Goal: Information Seeking & Learning: Understand process/instructions

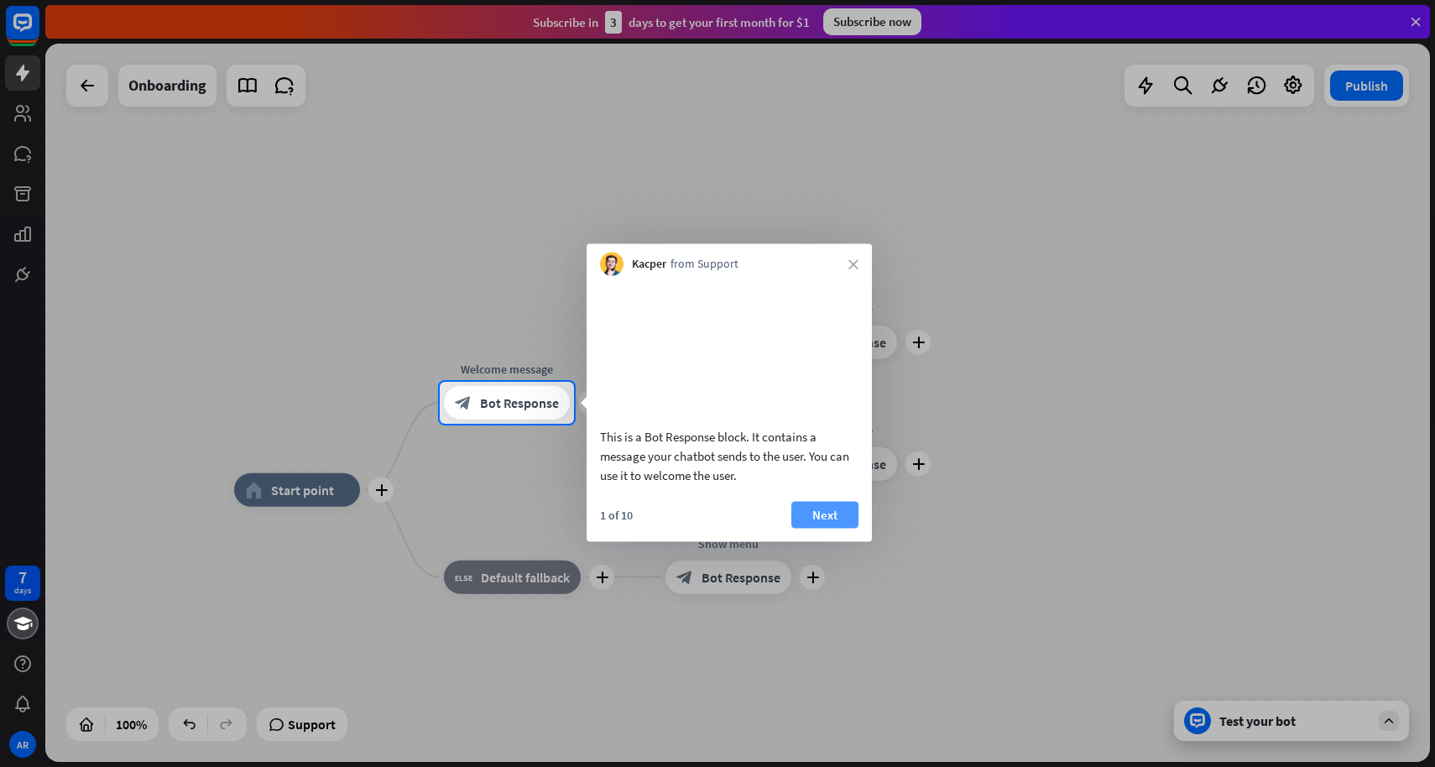
click at [830, 528] on button "Next" at bounding box center [825, 514] width 67 height 27
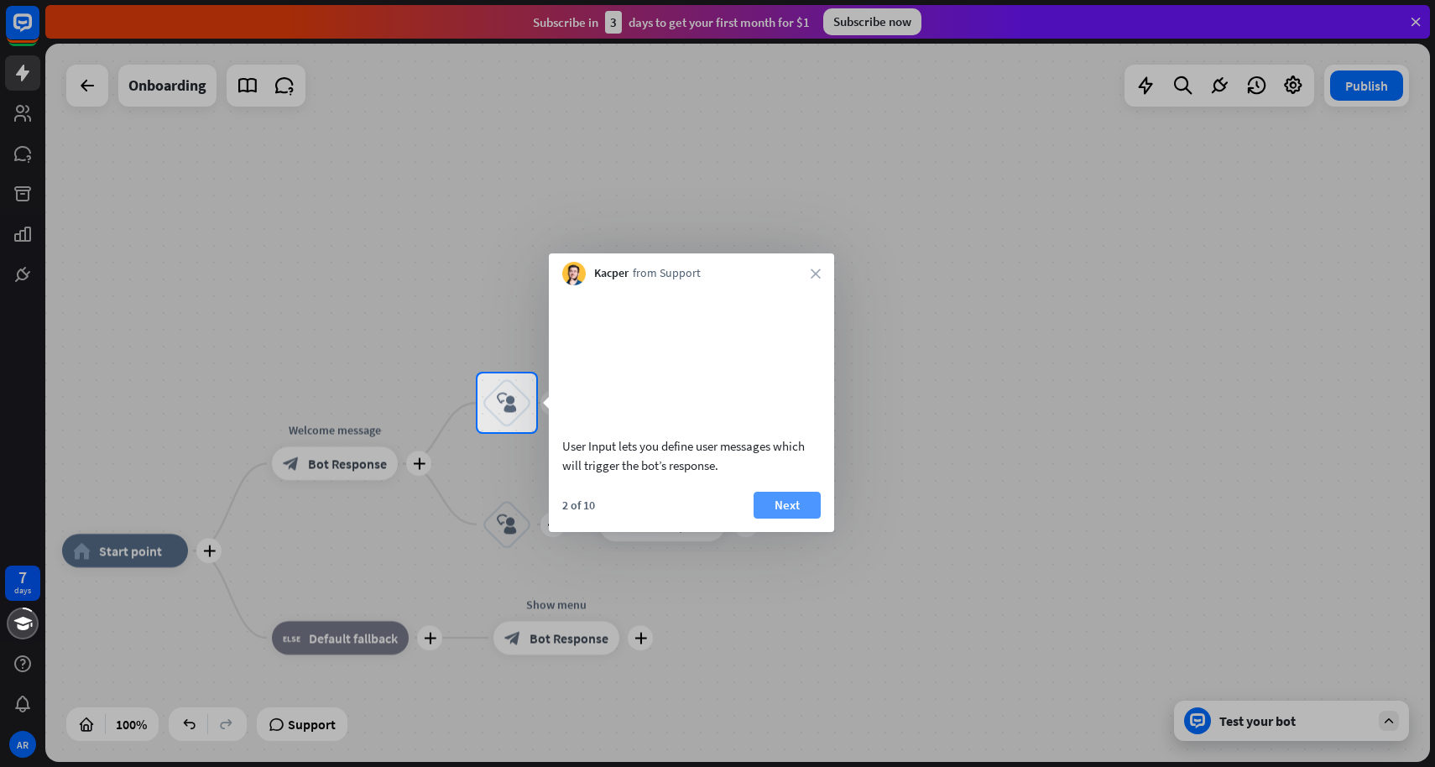
click at [807, 519] on button "Next" at bounding box center [787, 505] width 67 height 27
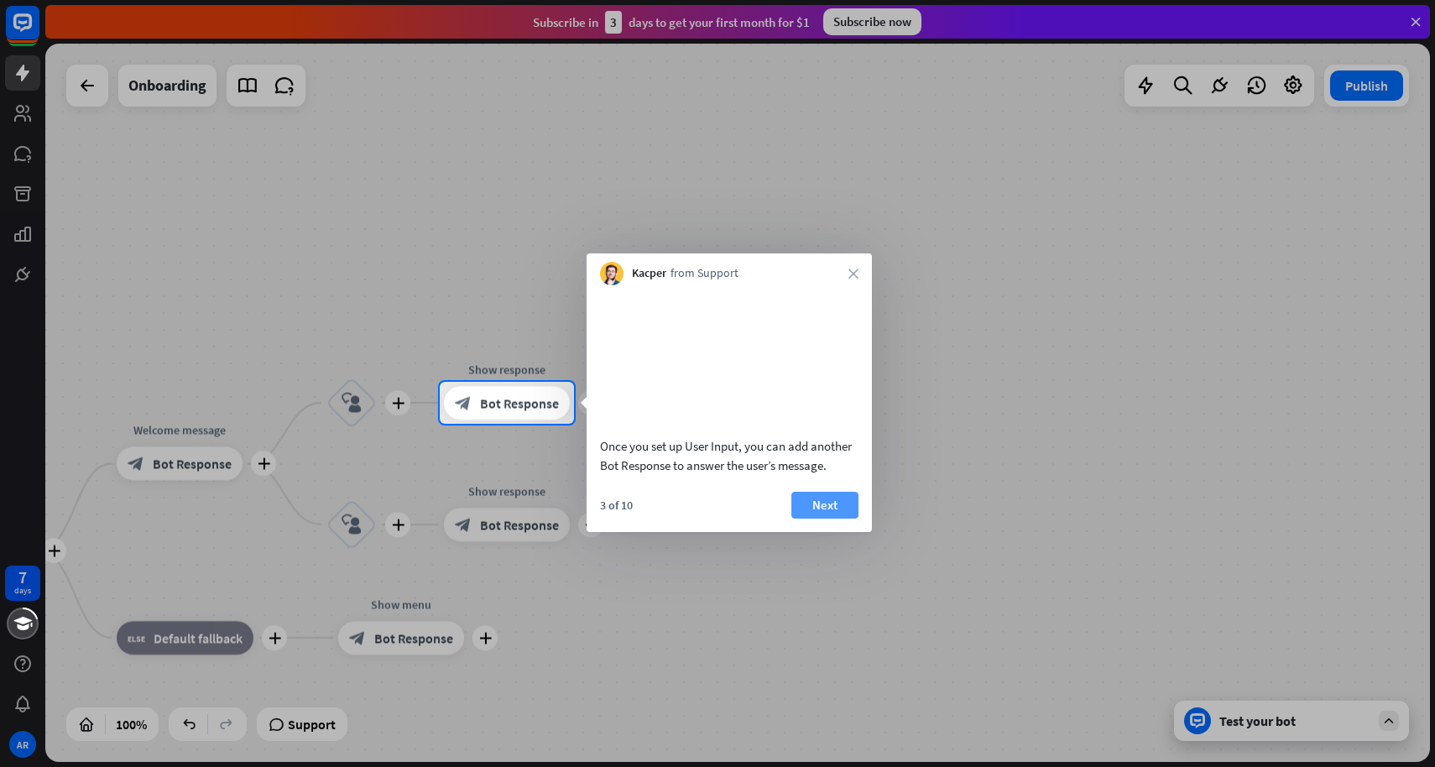
click at [807, 519] on button "Next" at bounding box center [825, 505] width 67 height 27
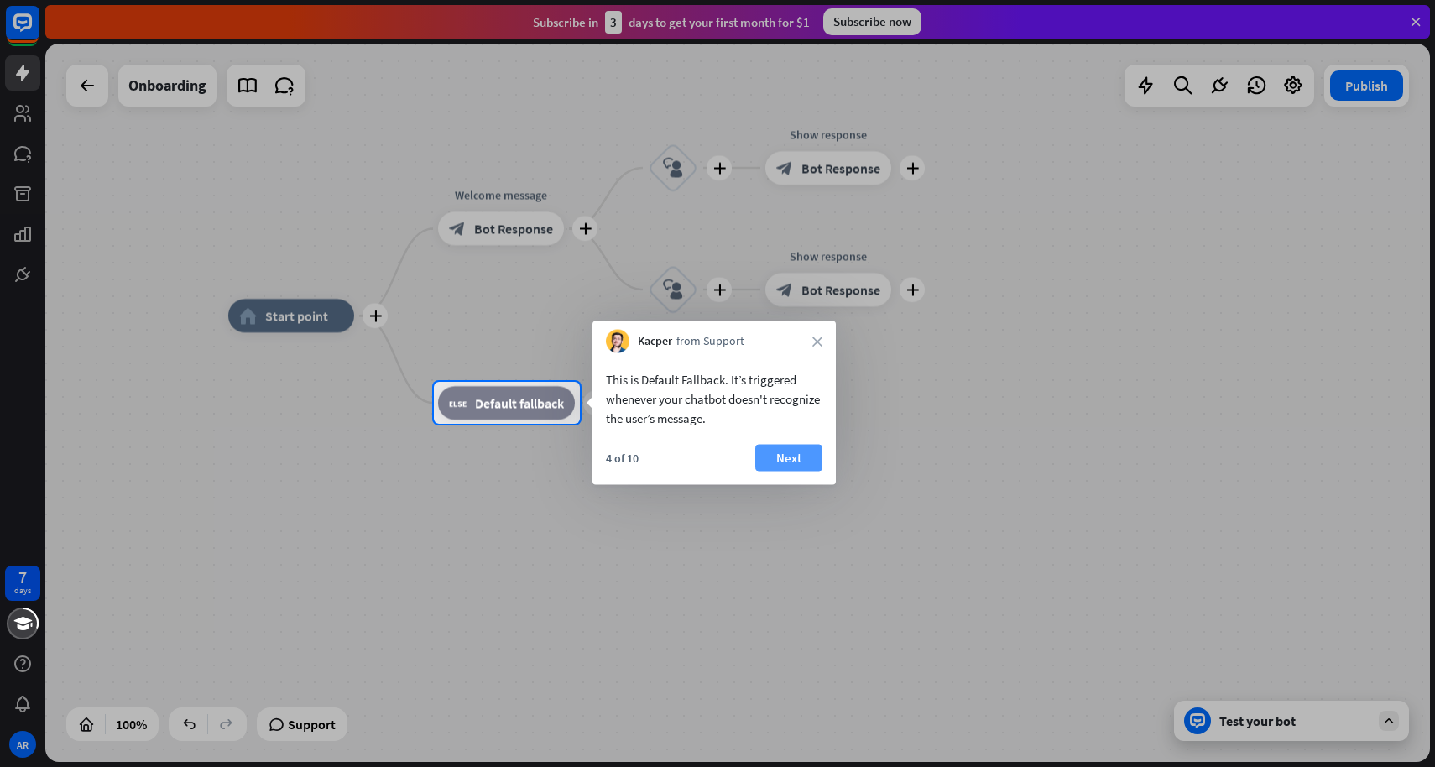
click at [792, 455] on button "Next" at bounding box center [788, 458] width 67 height 27
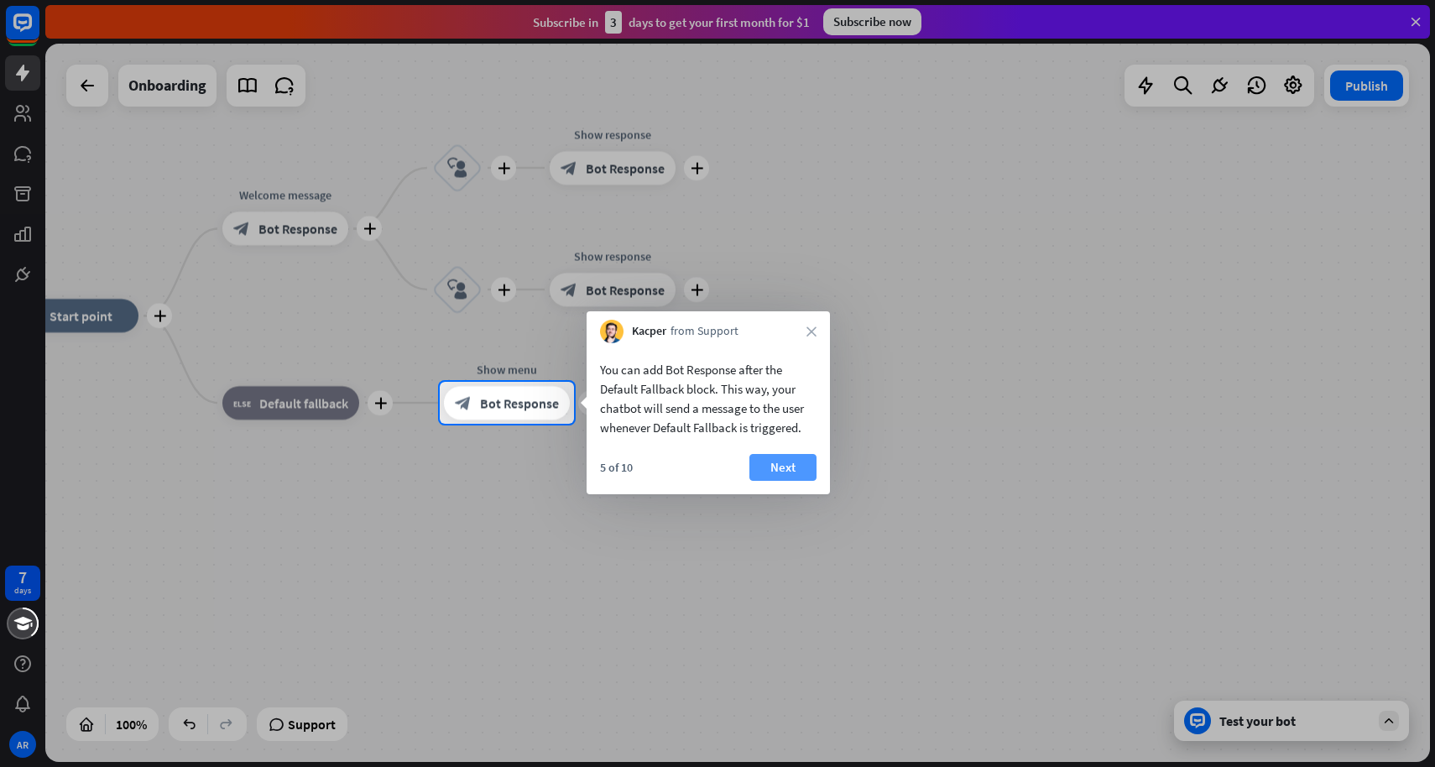
click at [798, 455] on button "Next" at bounding box center [783, 467] width 67 height 27
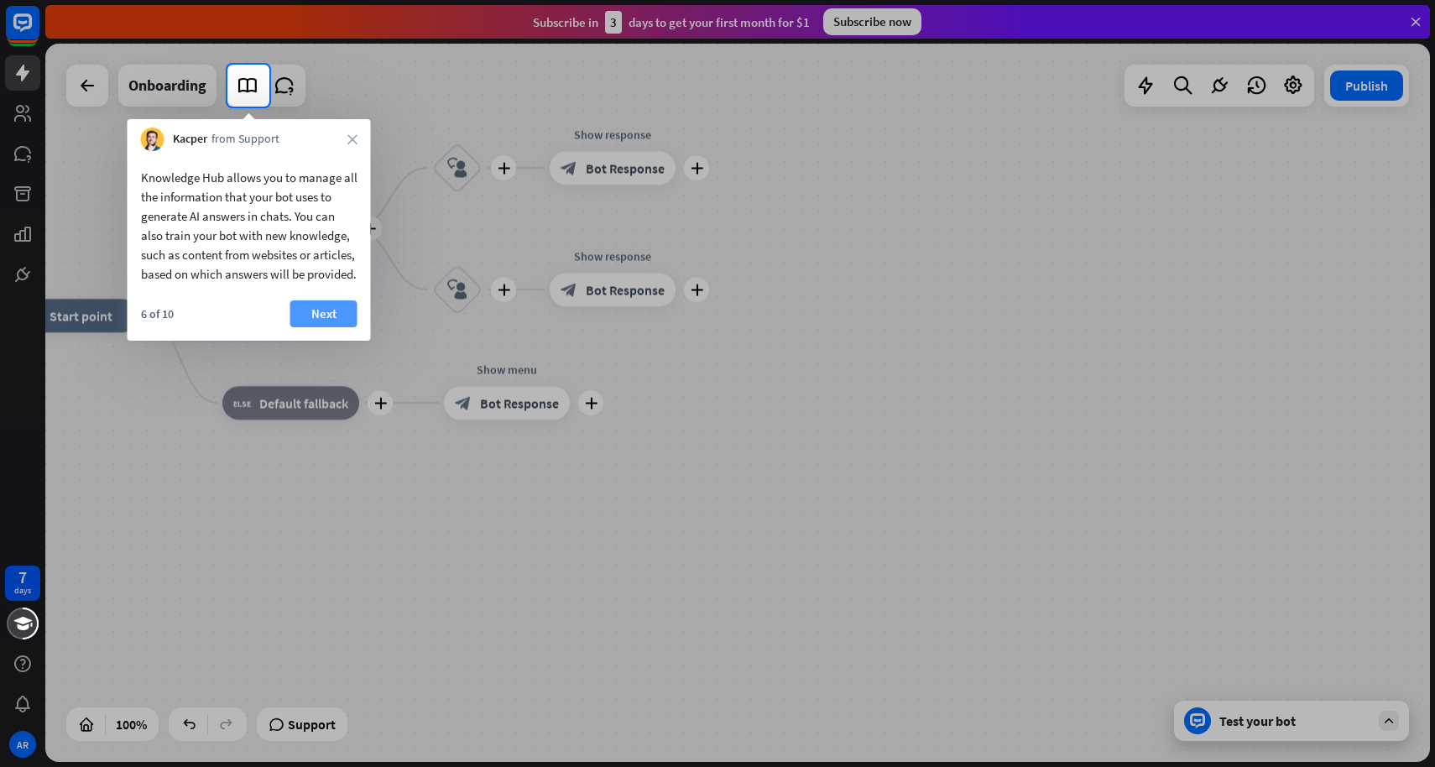
click at [337, 327] on button "Next" at bounding box center [323, 313] width 67 height 27
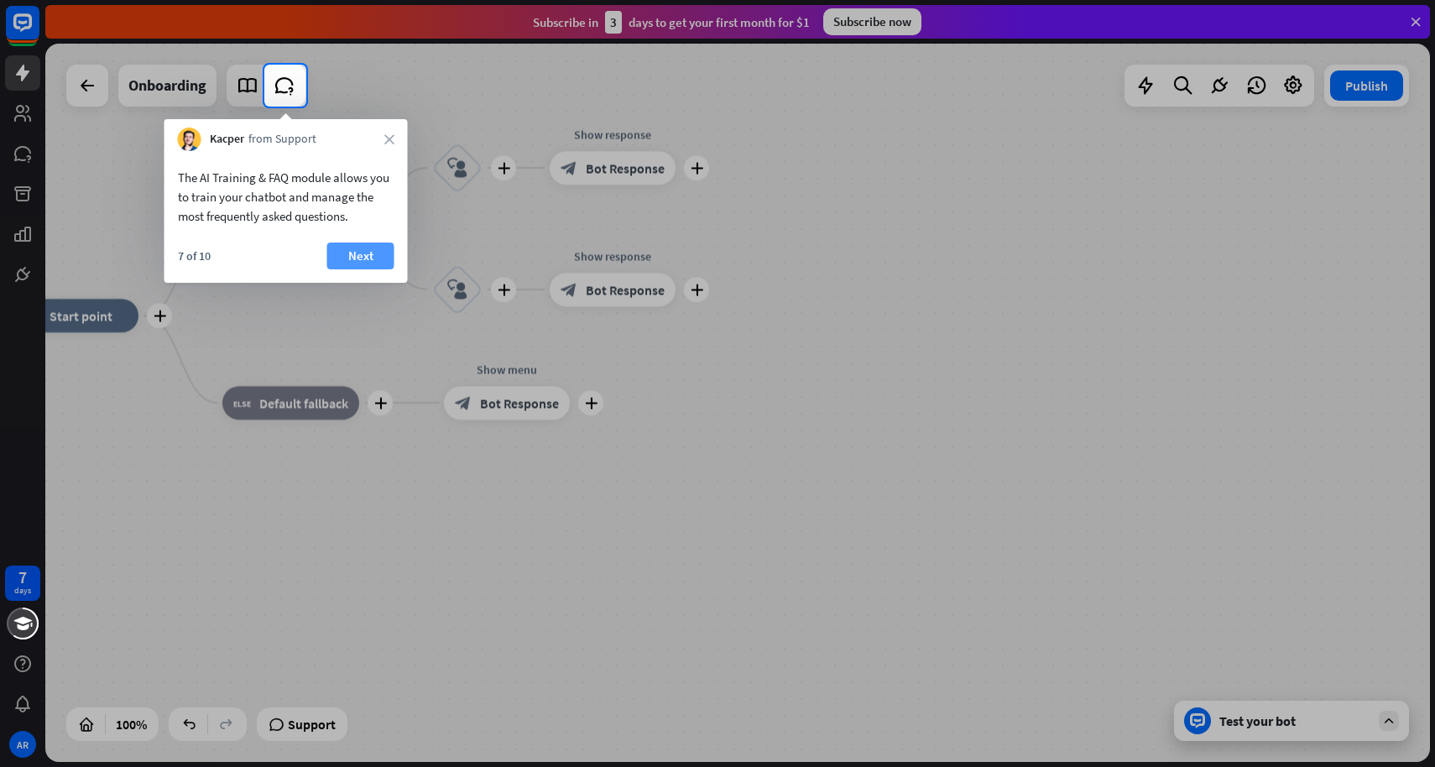
click at [368, 254] on button "Next" at bounding box center [360, 256] width 67 height 27
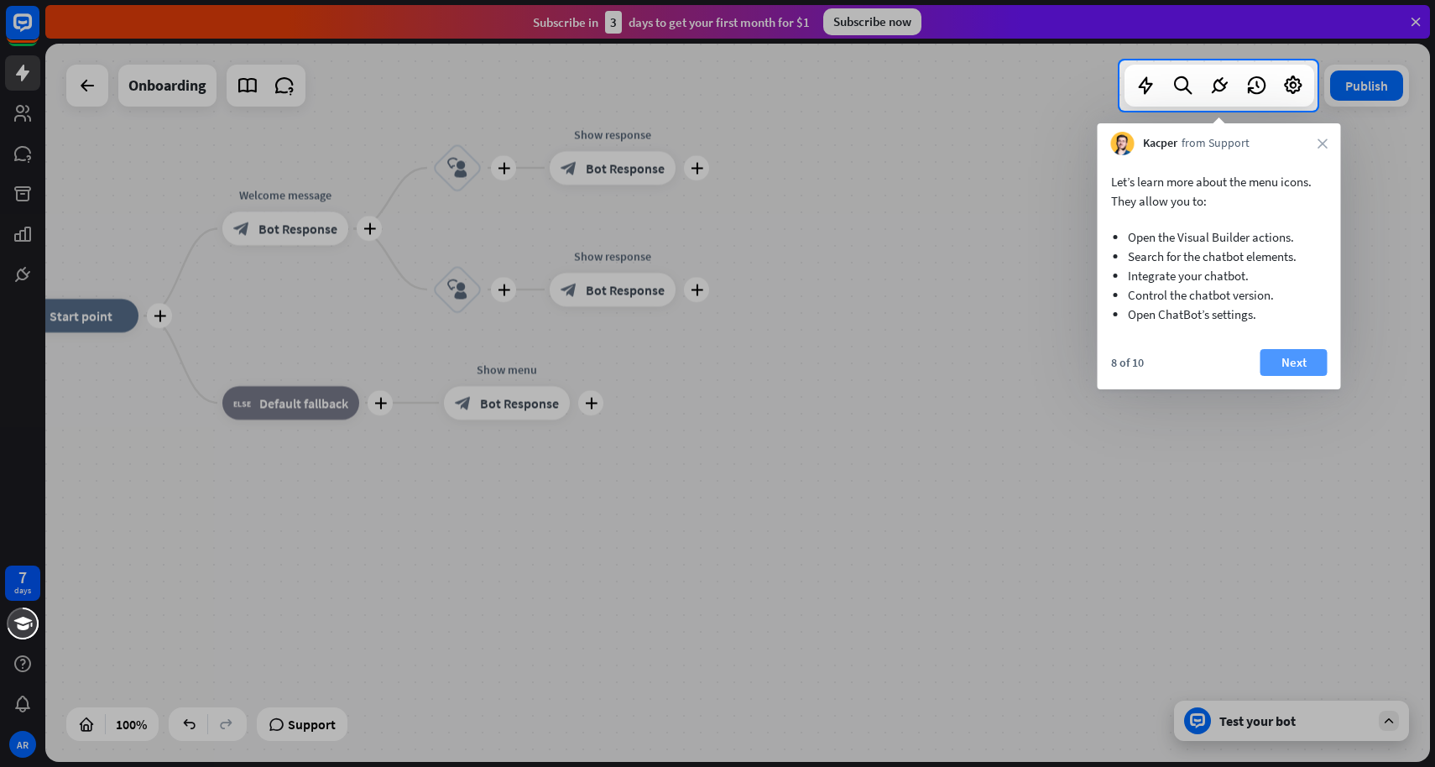
click at [1293, 362] on button "Next" at bounding box center [1294, 362] width 67 height 27
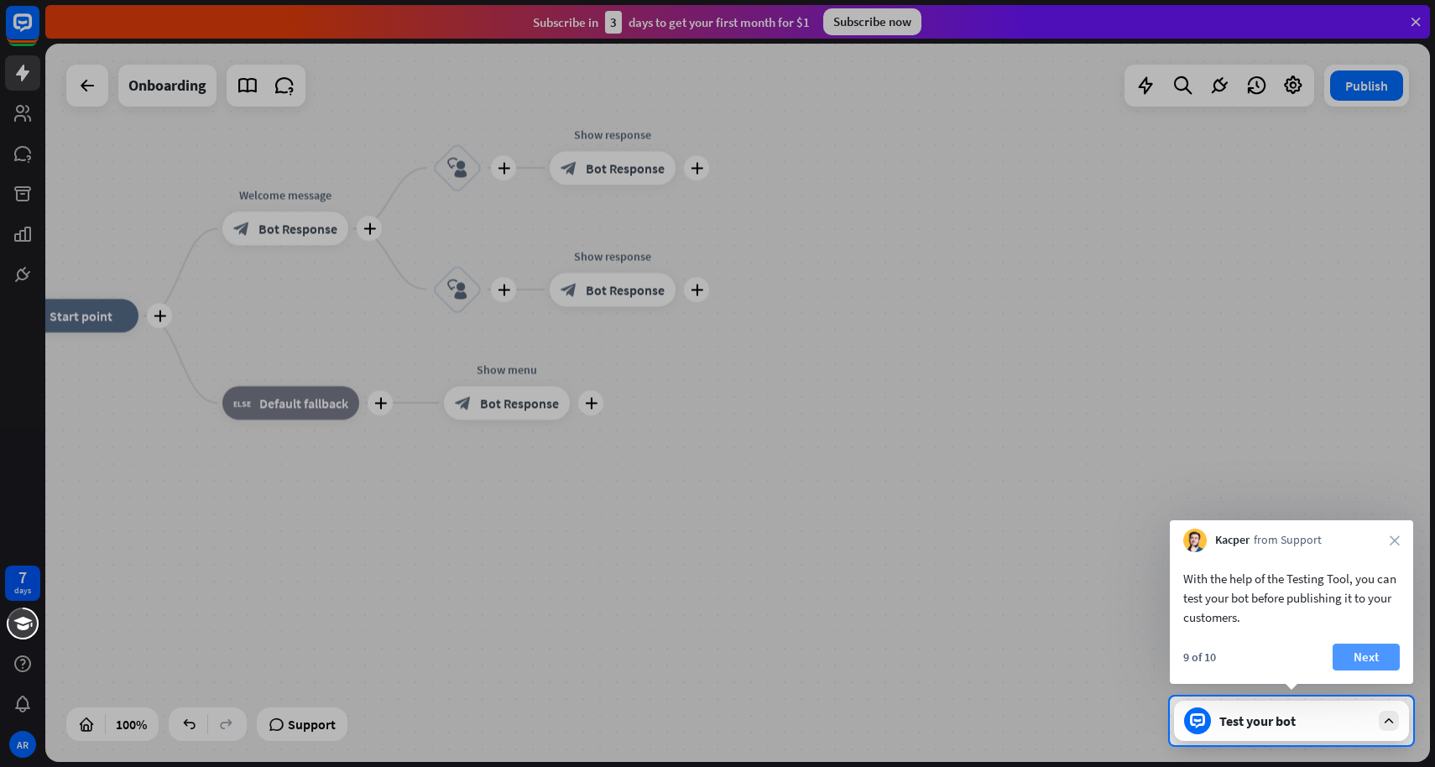
click at [1364, 650] on button "Next" at bounding box center [1366, 657] width 67 height 27
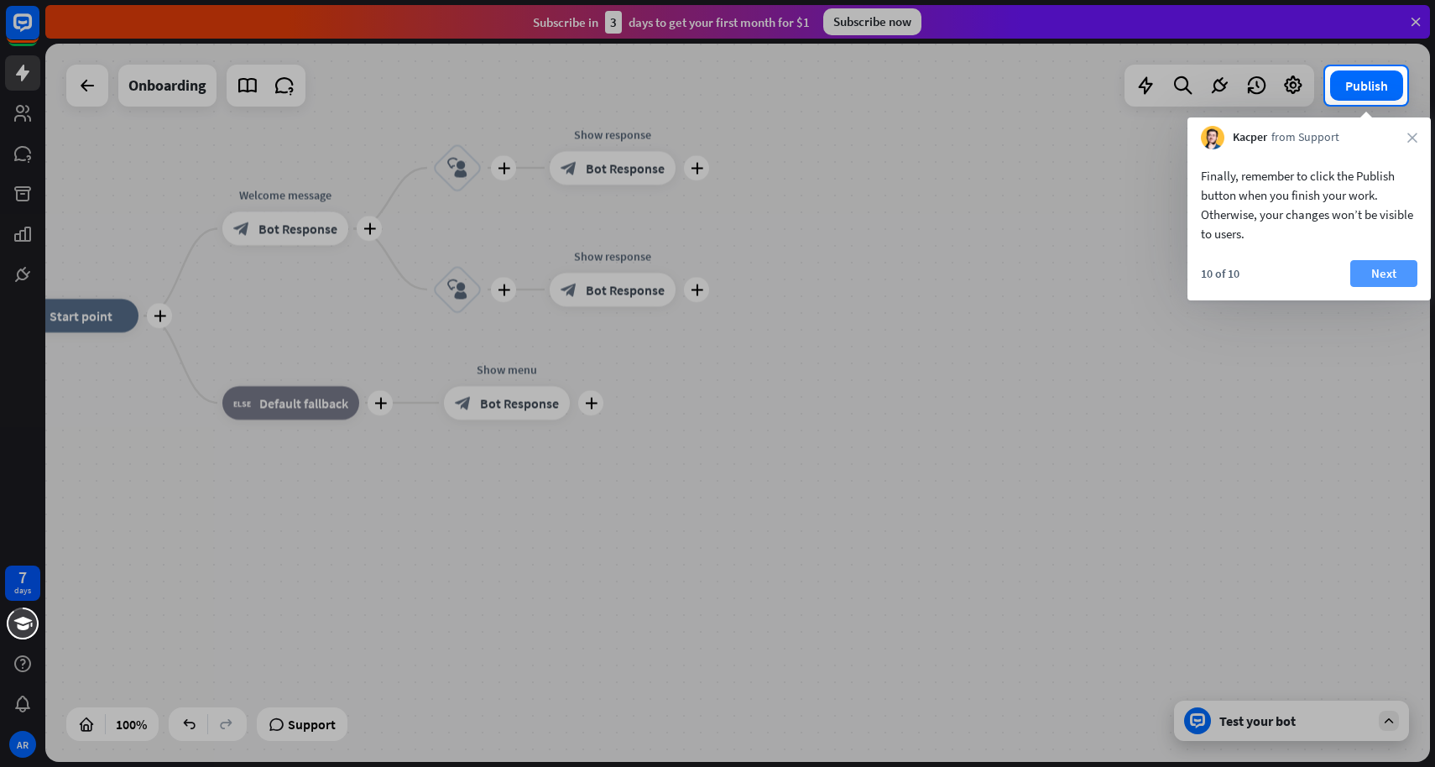
click at [1398, 269] on button "Next" at bounding box center [1384, 273] width 67 height 27
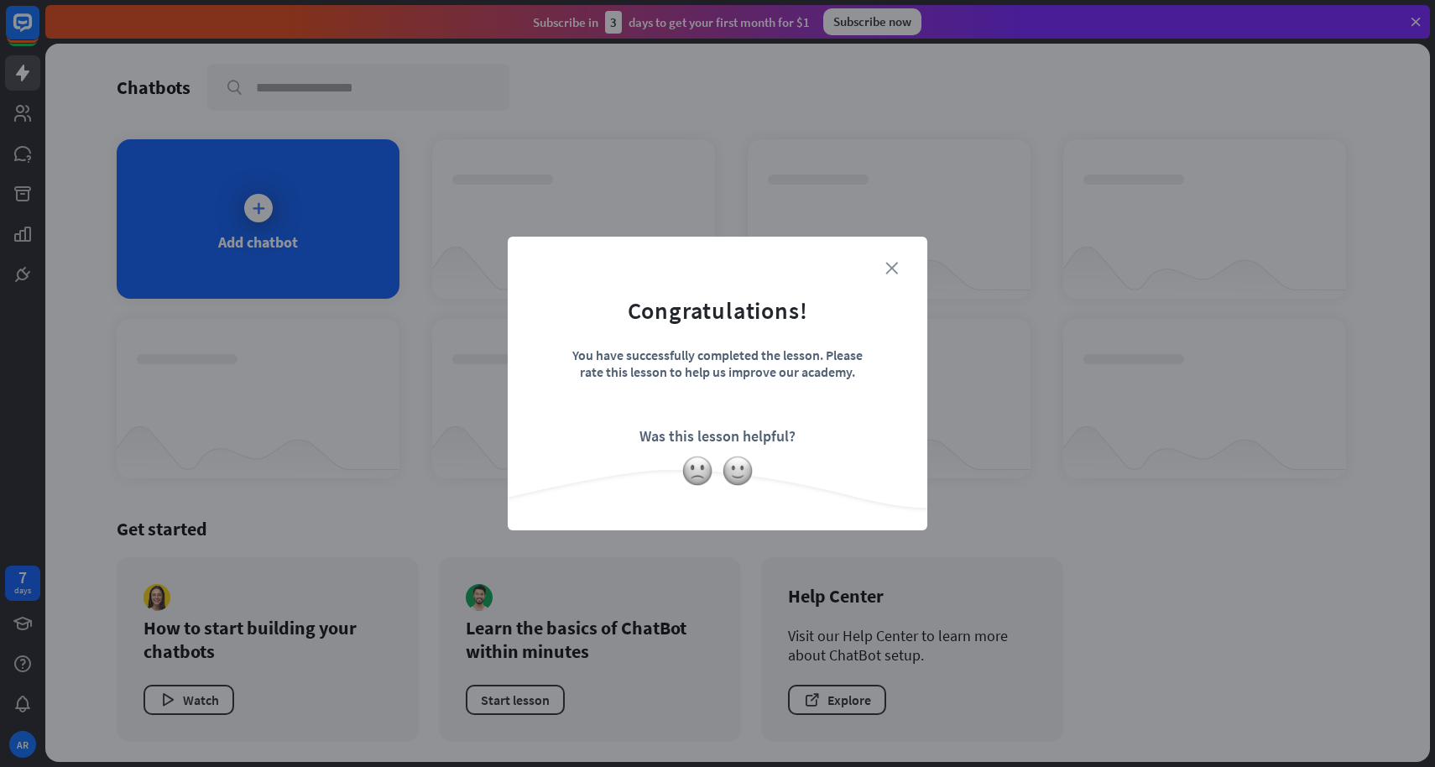
click at [894, 268] on icon "close" at bounding box center [892, 268] width 13 height 13
